Goal: Information Seeking & Learning: Understand process/instructions

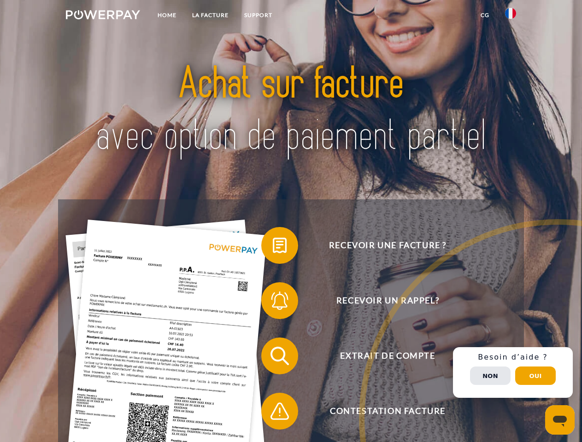
click at [103, 16] on img at bounding box center [103, 14] width 74 height 9
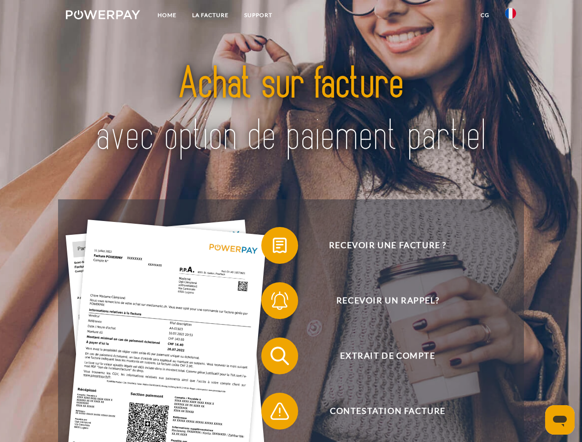
click at [510, 16] on img at bounding box center [510, 13] width 11 height 11
click at [484, 15] on link "CG" at bounding box center [485, 15] width 24 height 17
click at [273, 247] on span at bounding box center [266, 245] width 46 height 46
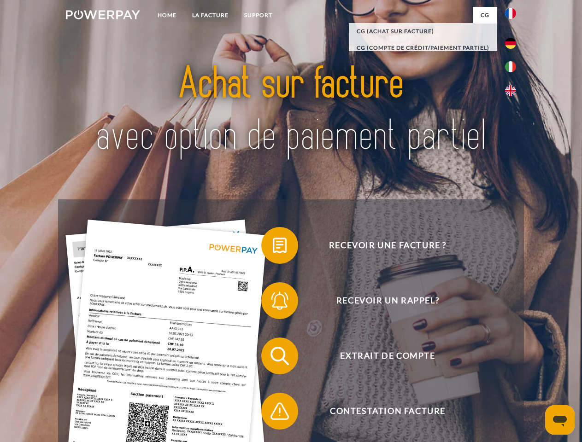
click at [273, 303] on span at bounding box center [266, 301] width 46 height 46
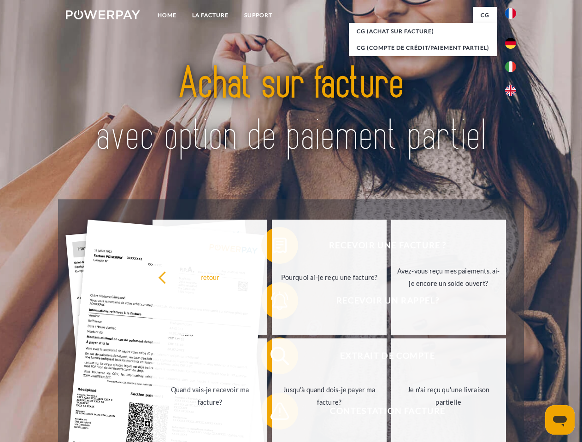
click at [273, 358] on link "Jusqu'à quand dois-je payer ma facture?" at bounding box center [329, 395] width 115 height 115
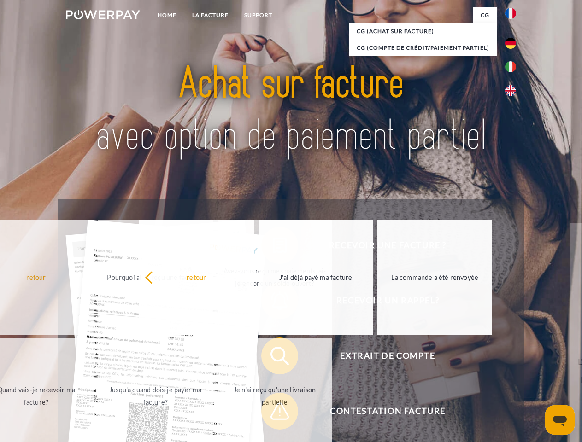
click at [273, 413] on span at bounding box center [266, 411] width 46 height 46
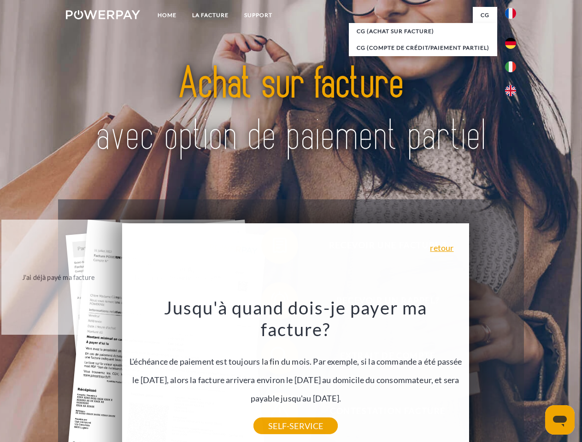
click at [513, 373] on div "Recevoir une facture ? Recevoir un rappel? Extrait de compte retour" at bounding box center [290, 383] width 465 height 368
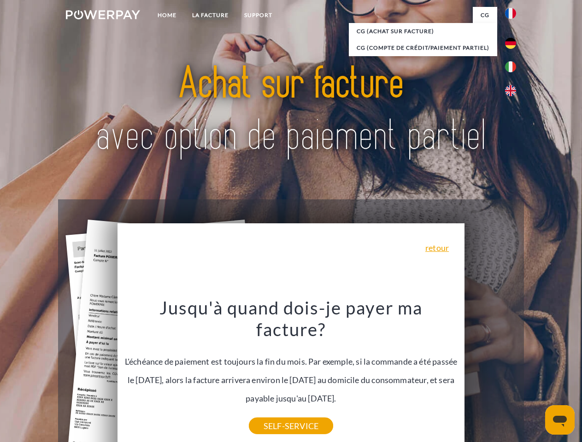
click at [490, 374] on span "Extrait de compte" at bounding box center [387, 356] width 226 height 37
click at [535, 376] on header "Home LA FACTURE Support" at bounding box center [291, 318] width 582 height 636
